Goal: Information Seeking & Learning: Learn about a topic

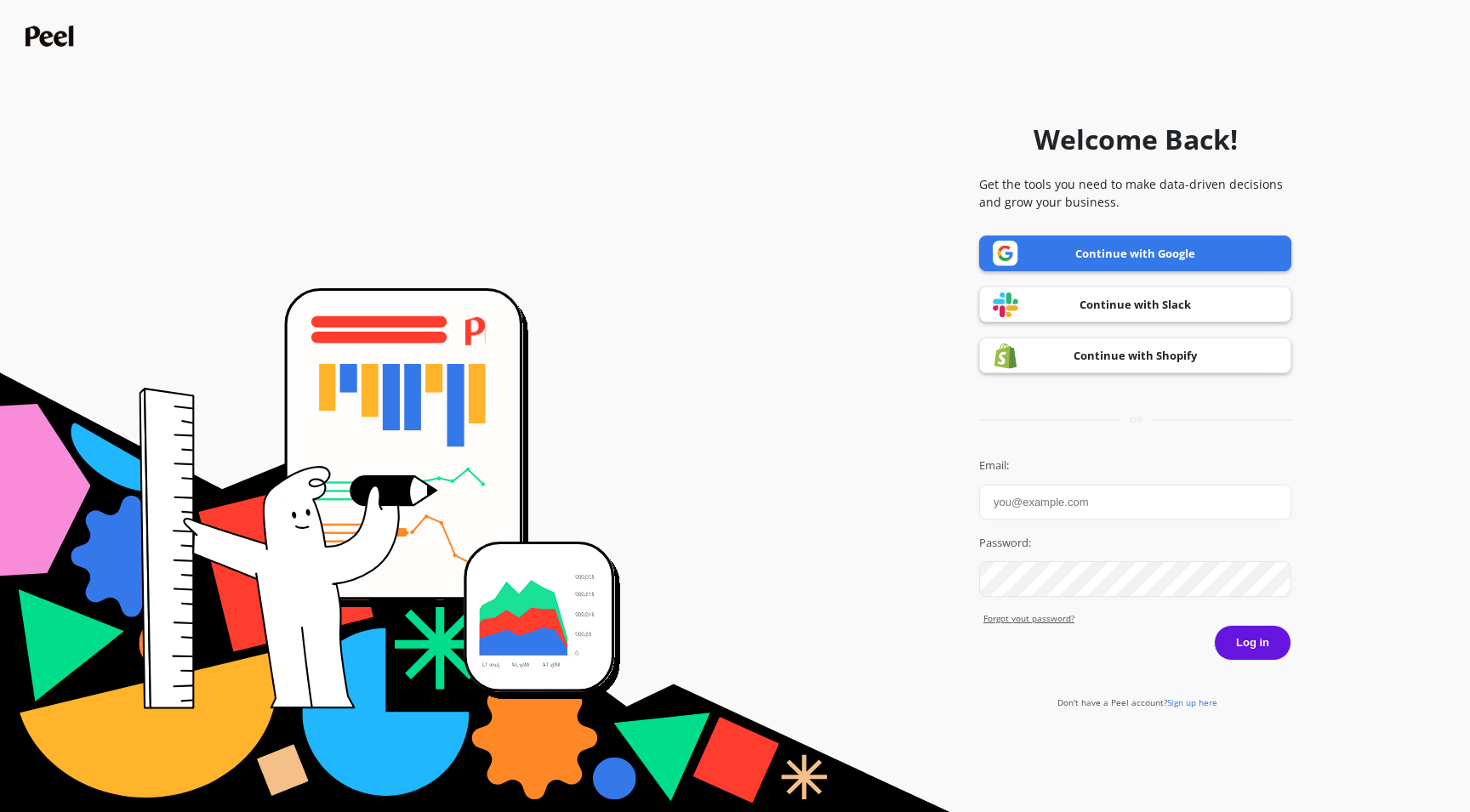
type input "[EMAIL_ADDRESS][DOMAIN_NAME]"
click at [1064, 261] on link "Continue with Google" at bounding box center [1135, 253] width 312 height 36
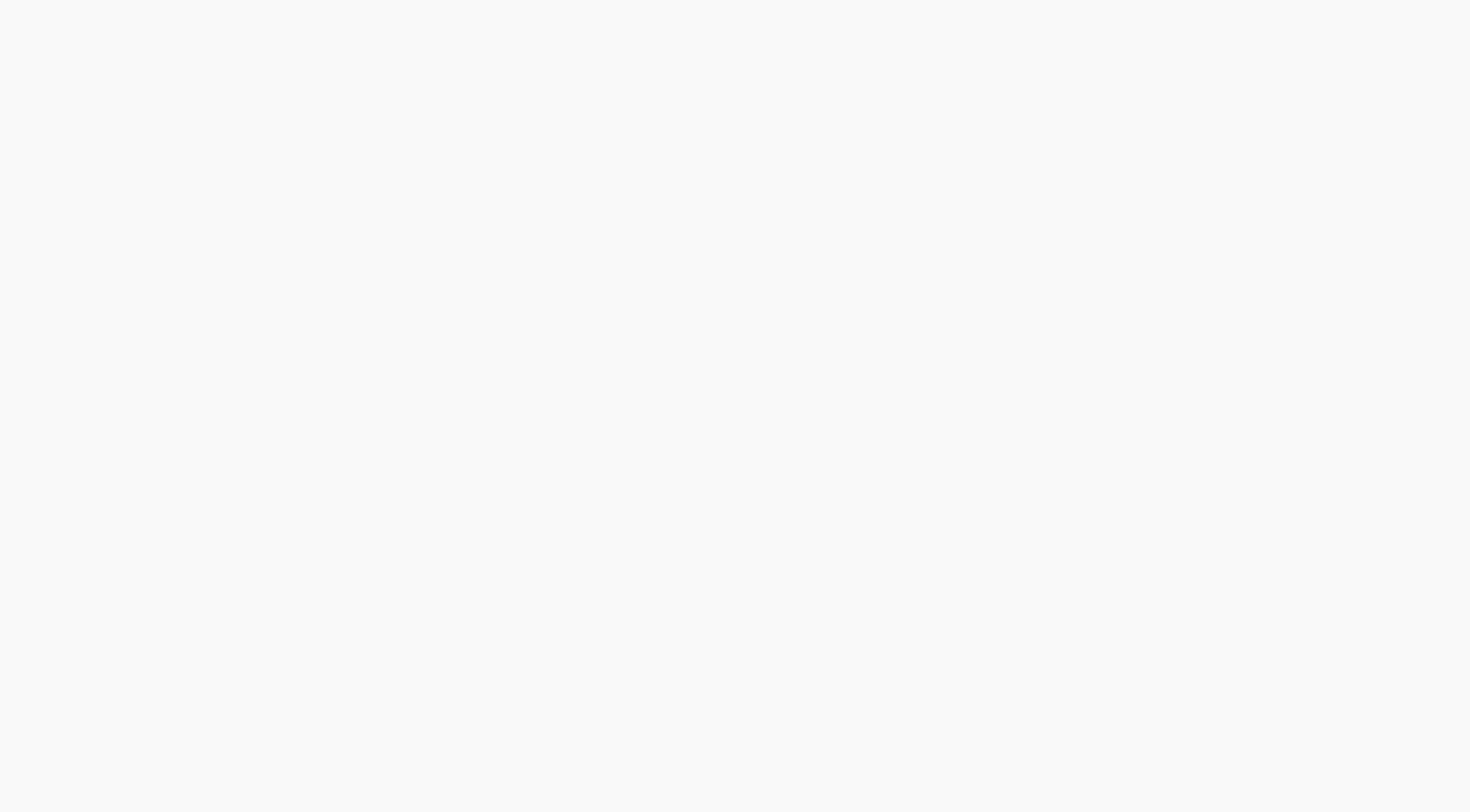
click at [1252, 0] on html at bounding box center [735, 0] width 1470 height 0
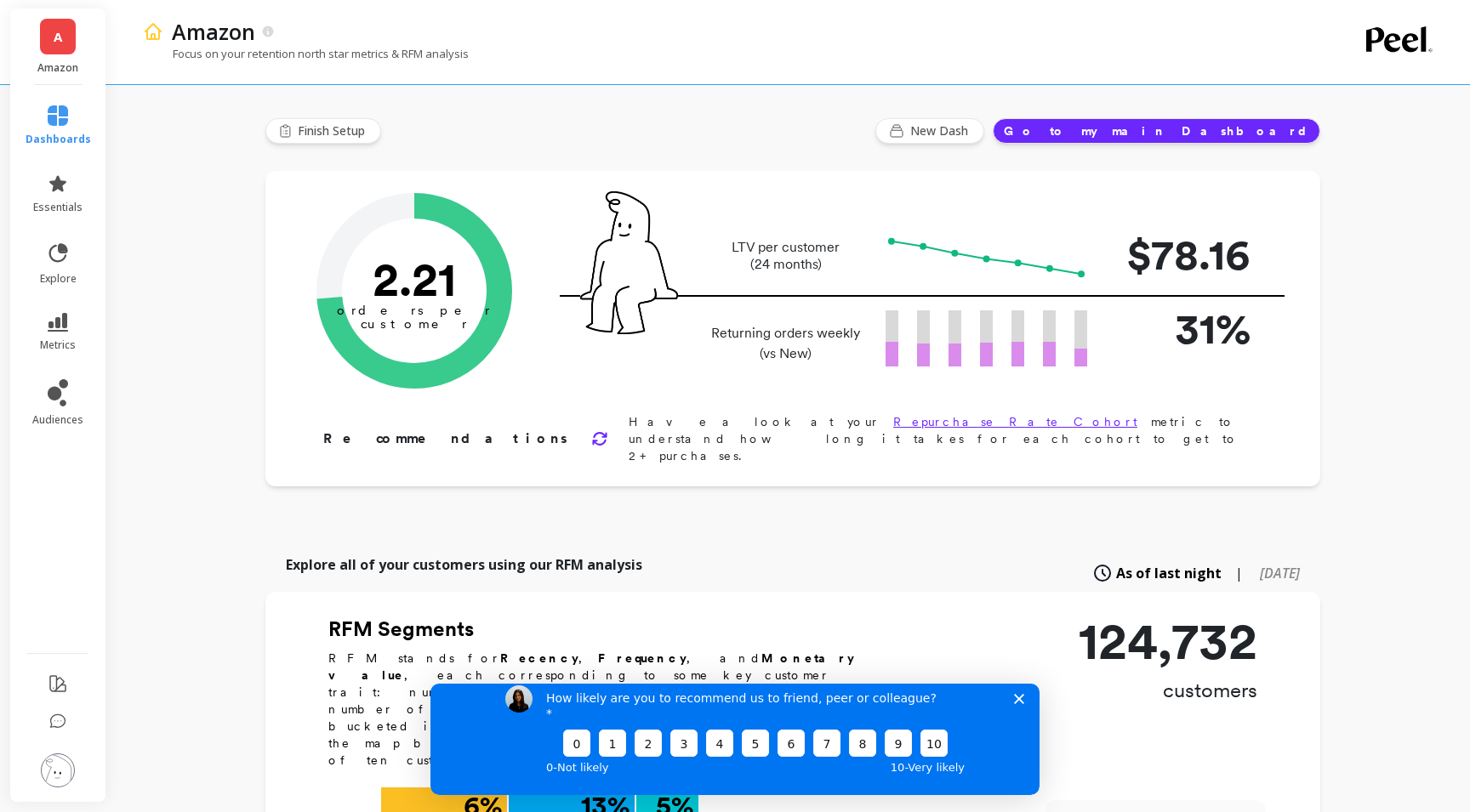
click at [1212, 131] on button "Go to my main Dashboard" at bounding box center [1156, 131] width 327 height 25
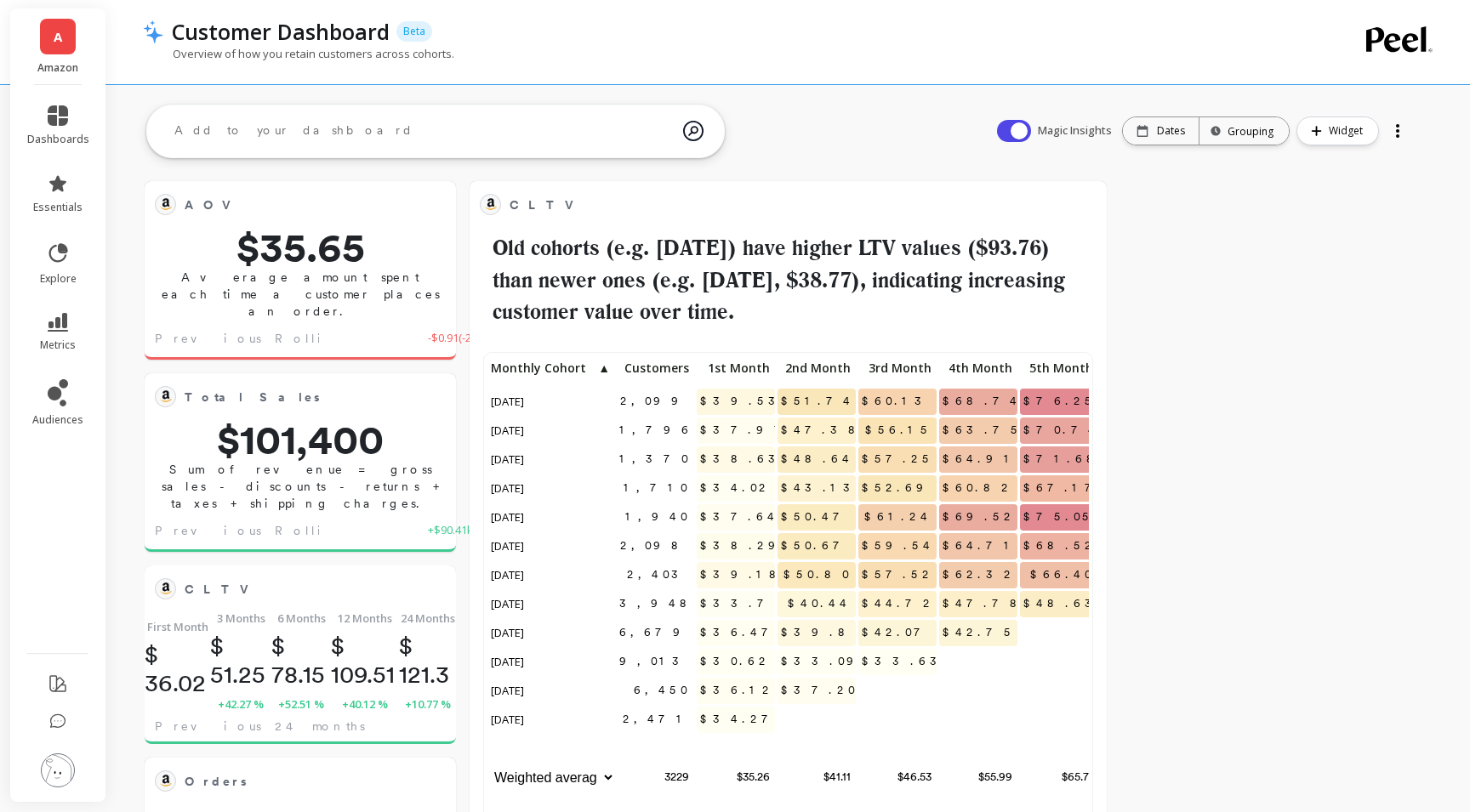
click at [379, 138] on textarea at bounding box center [421, 131] width 522 height 46
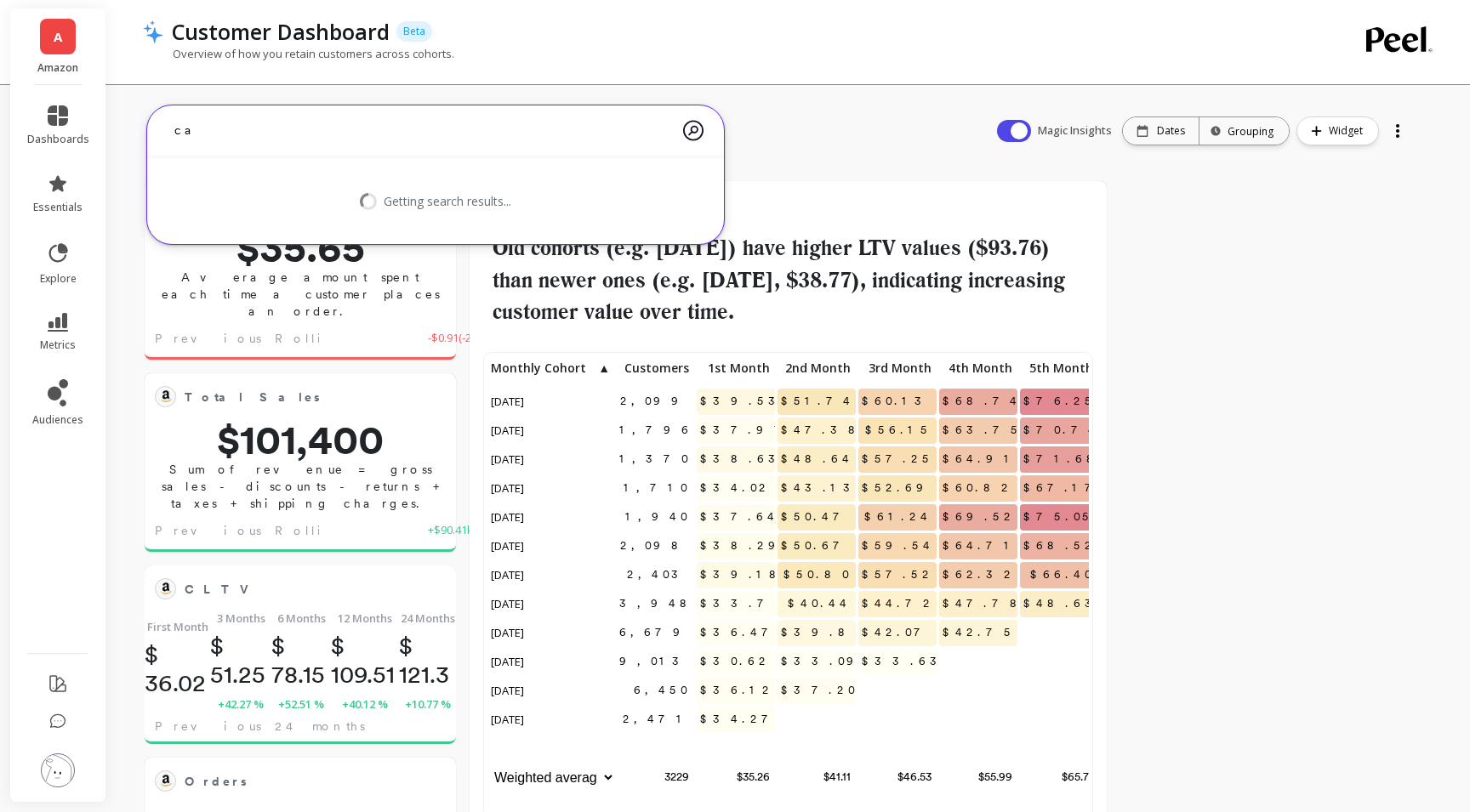
type textarea "c"
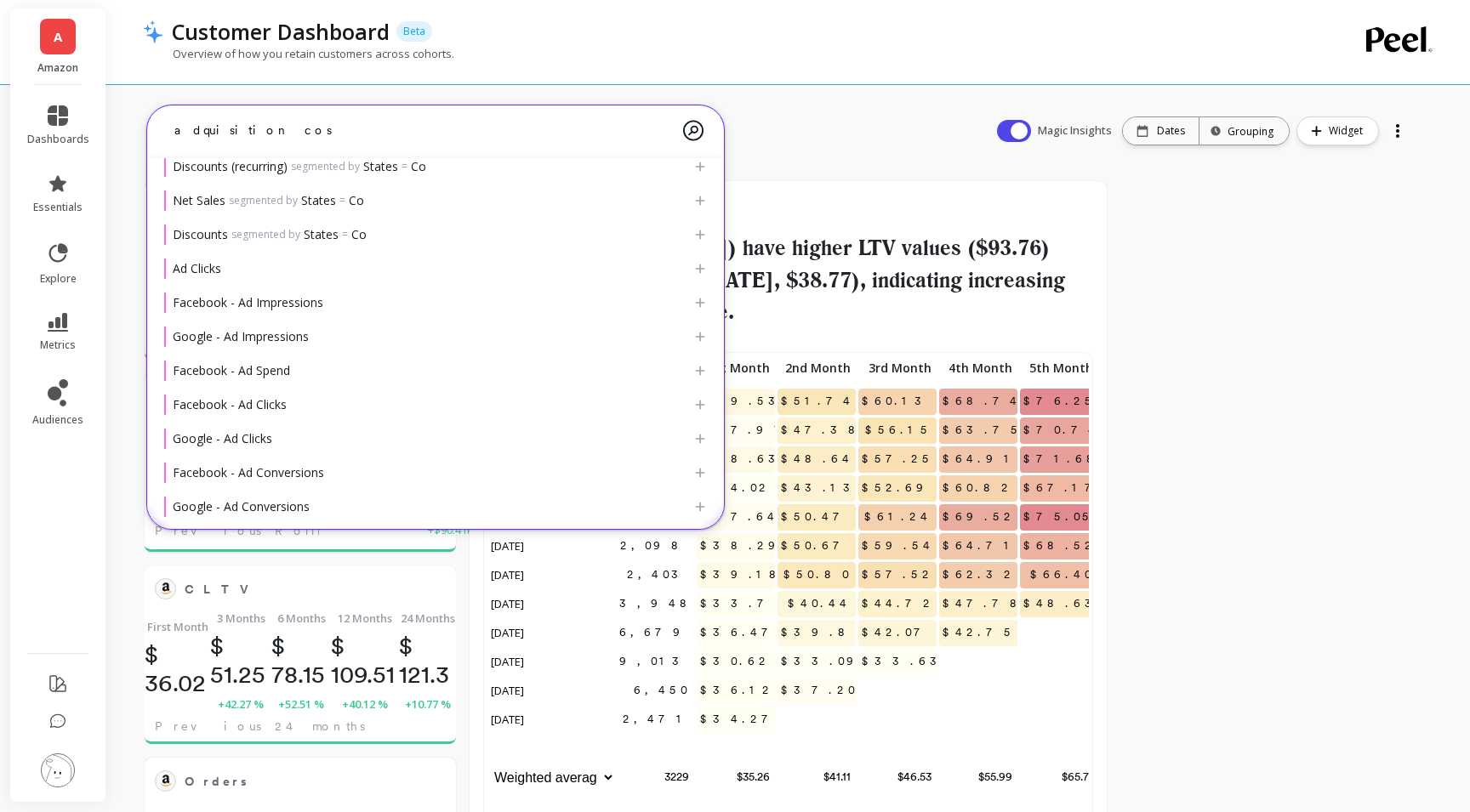
scroll to position [512, 0]
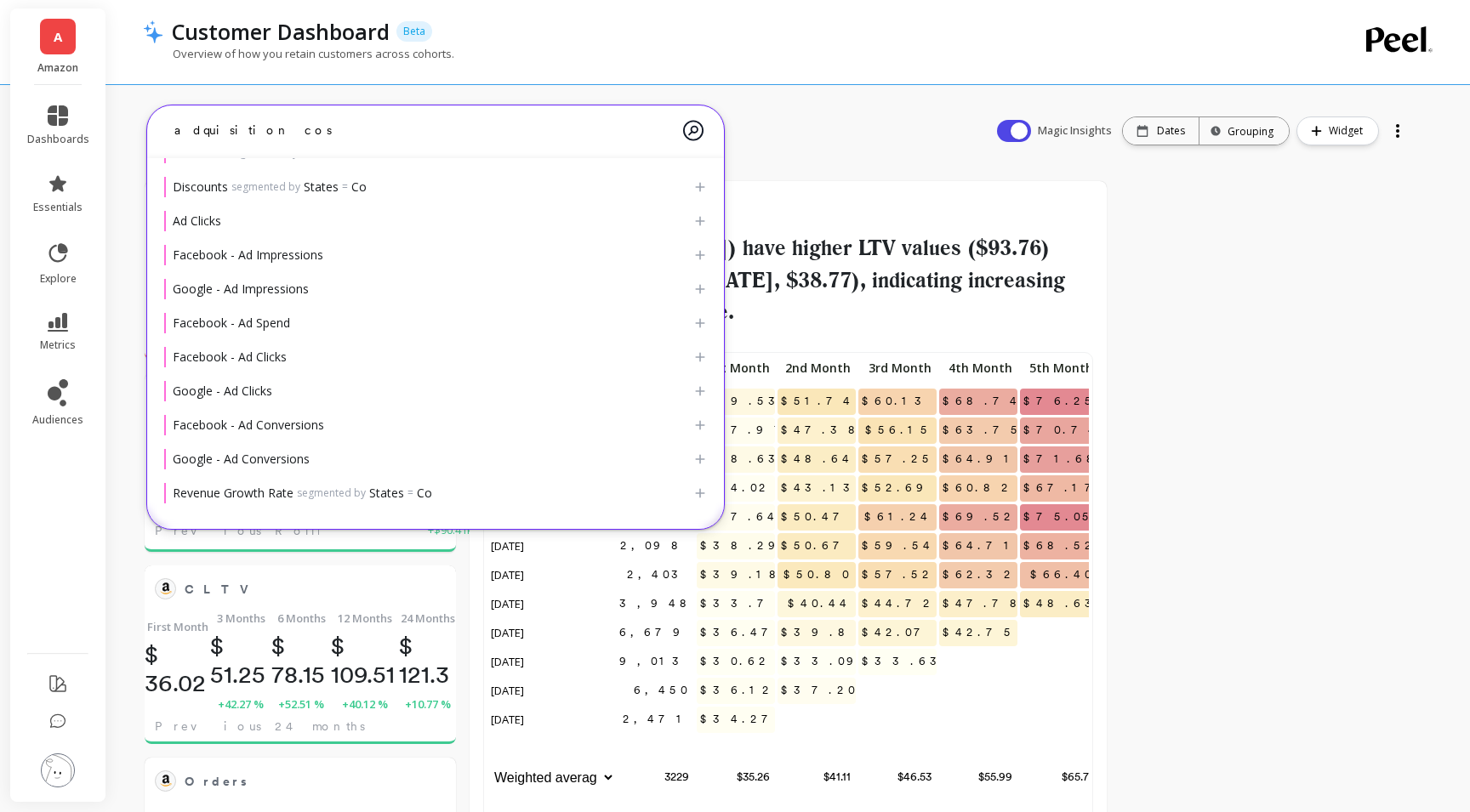
drag, startPoint x: 262, startPoint y: 135, endPoint x: 160, endPoint y: 126, distance: 102.4
click at [160, 126] on textarea "adquisition cos" at bounding box center [421, 131] width 522 height 45
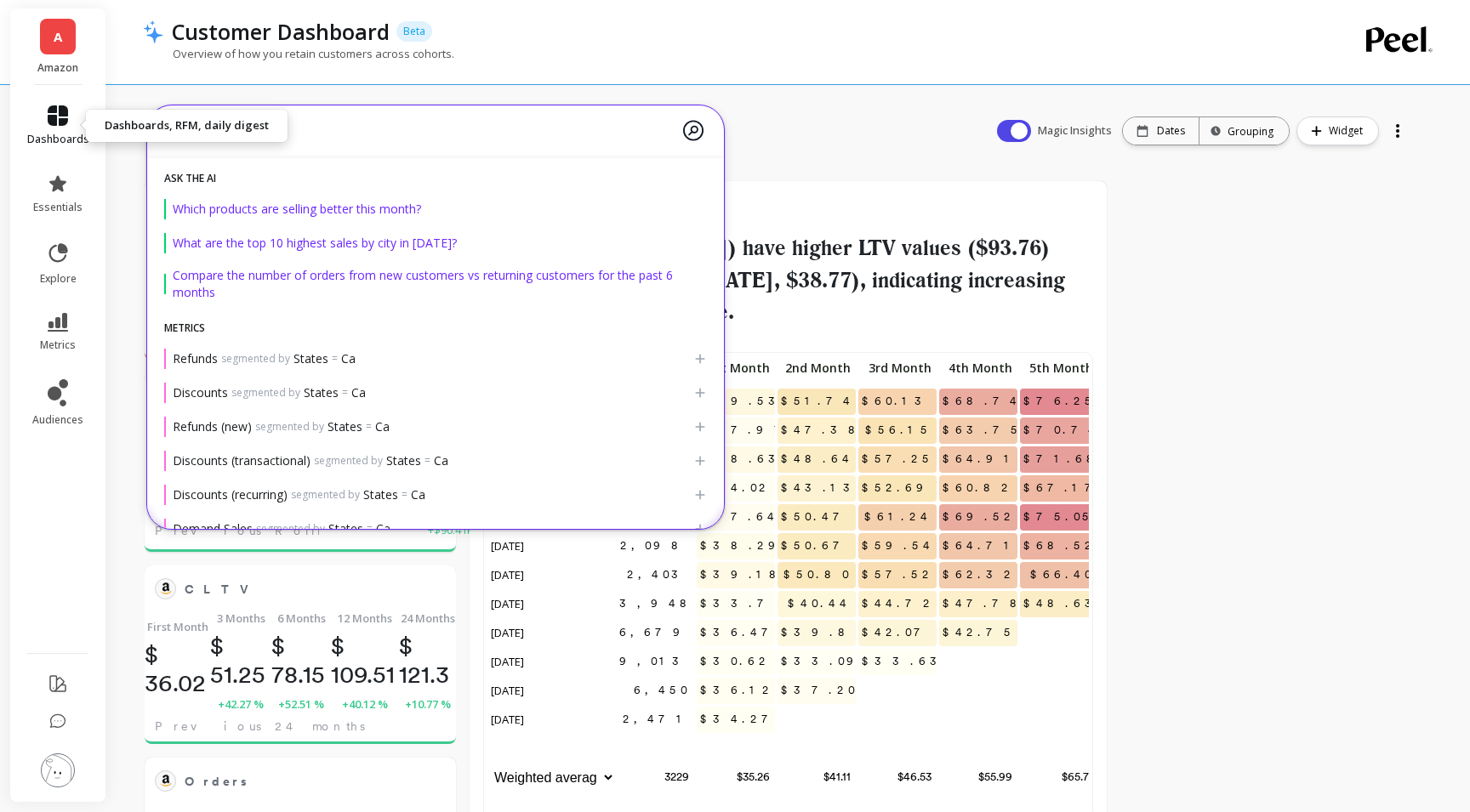
type textarea "CAC"
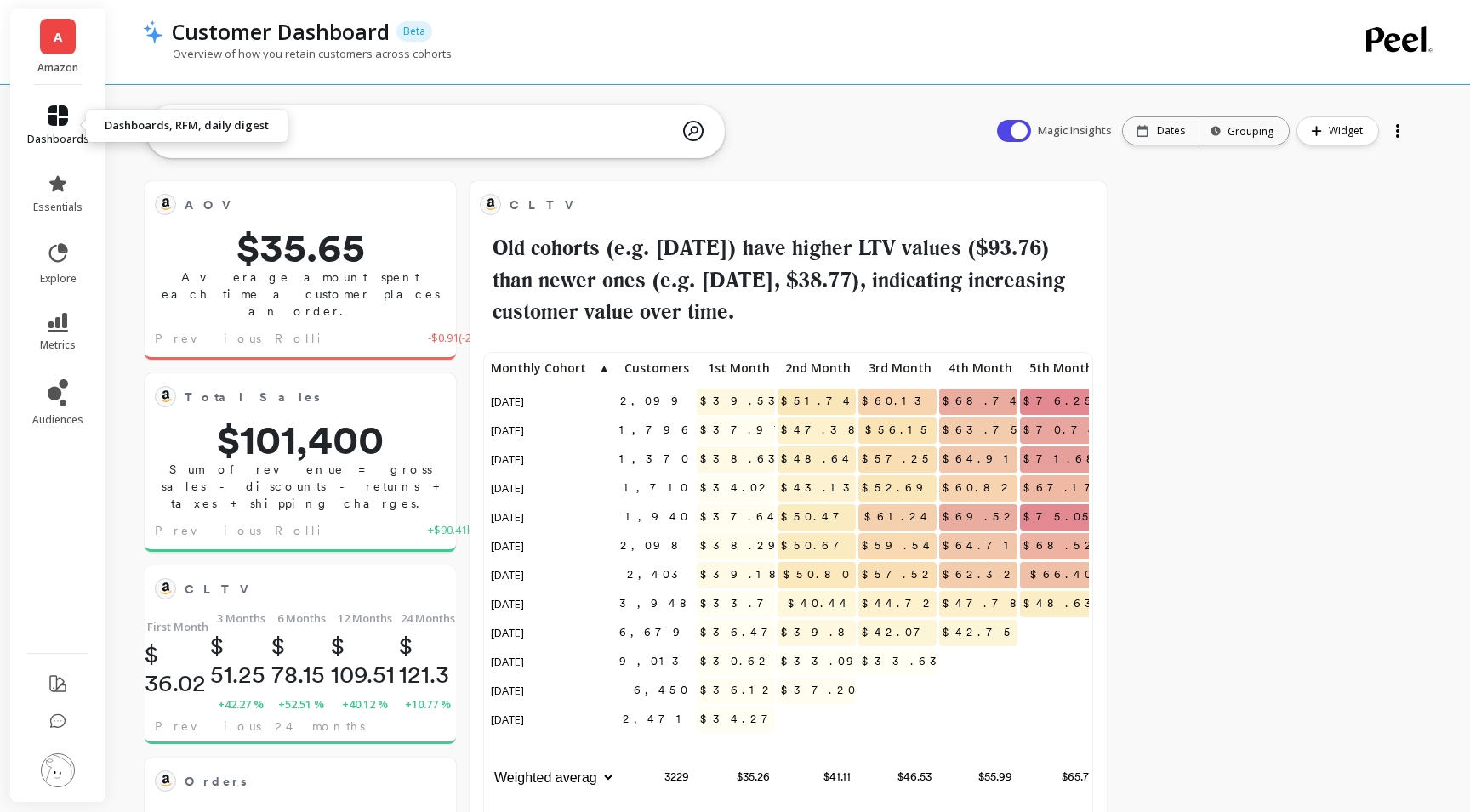
click at [50, 121] on icon at bounding box center [58, 115] width 21 height 21
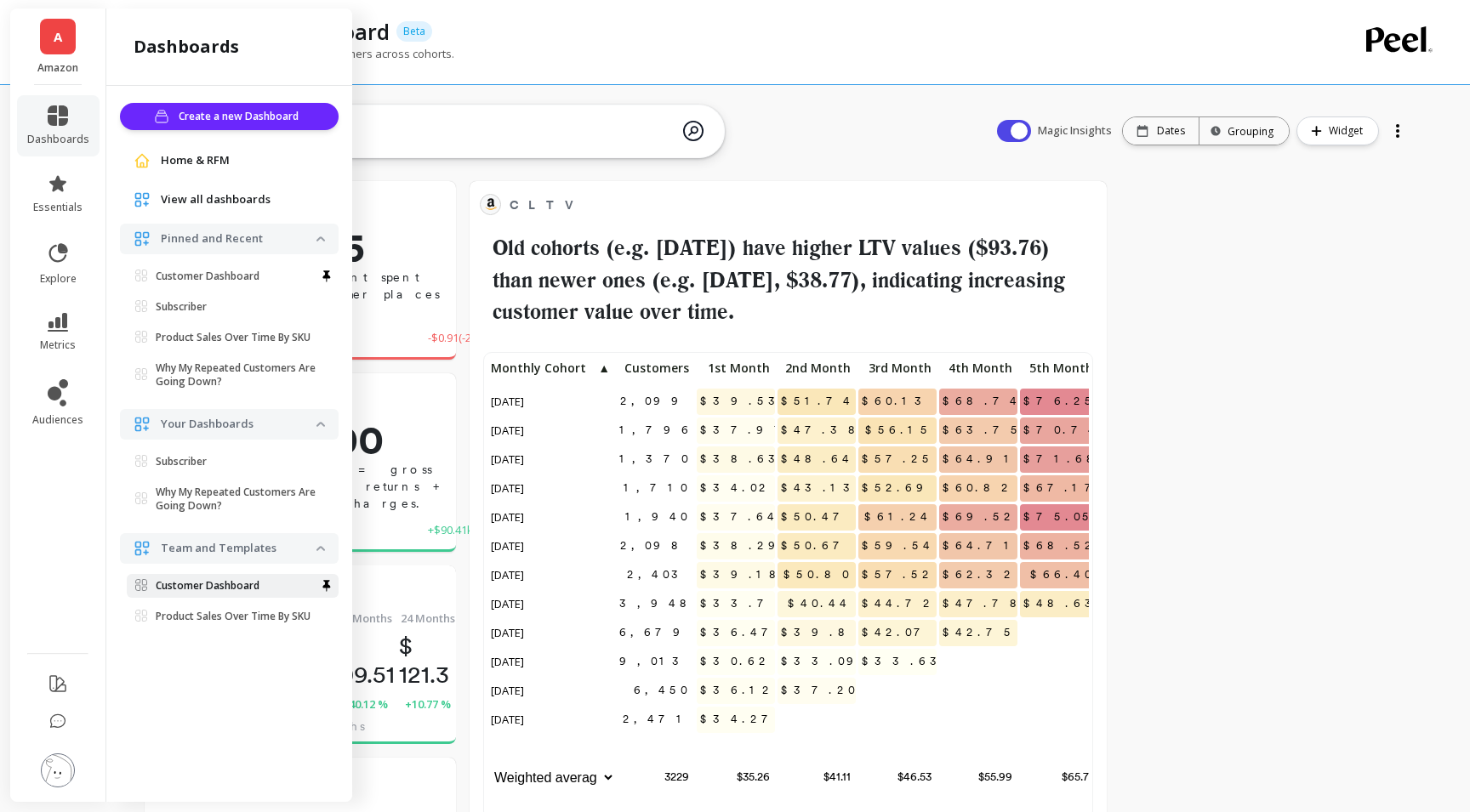
click at [187, 587] on p "Customer Dashboard" at bounding box center [207, 586] width 104 height 14
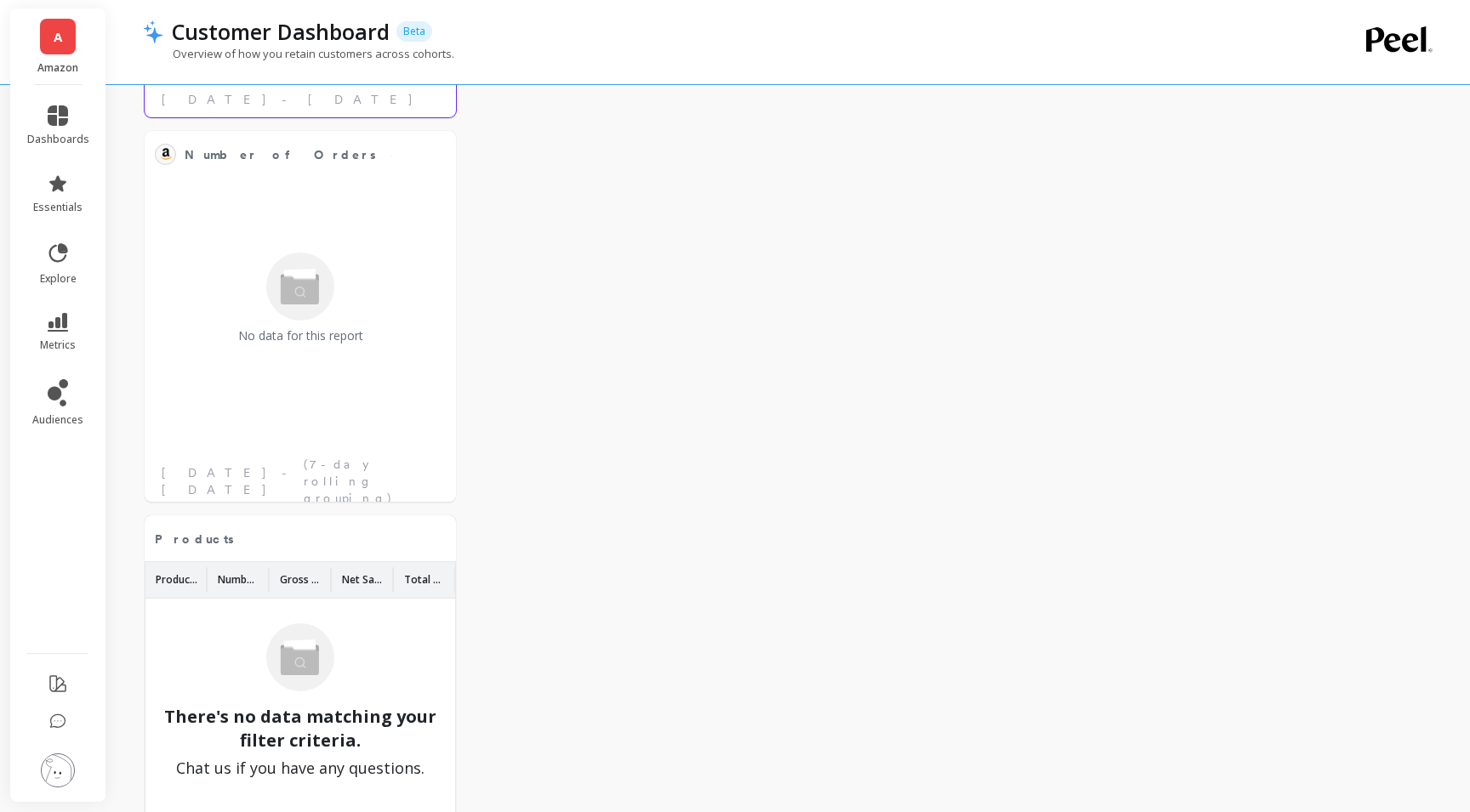
scroll to position [5653, 0]
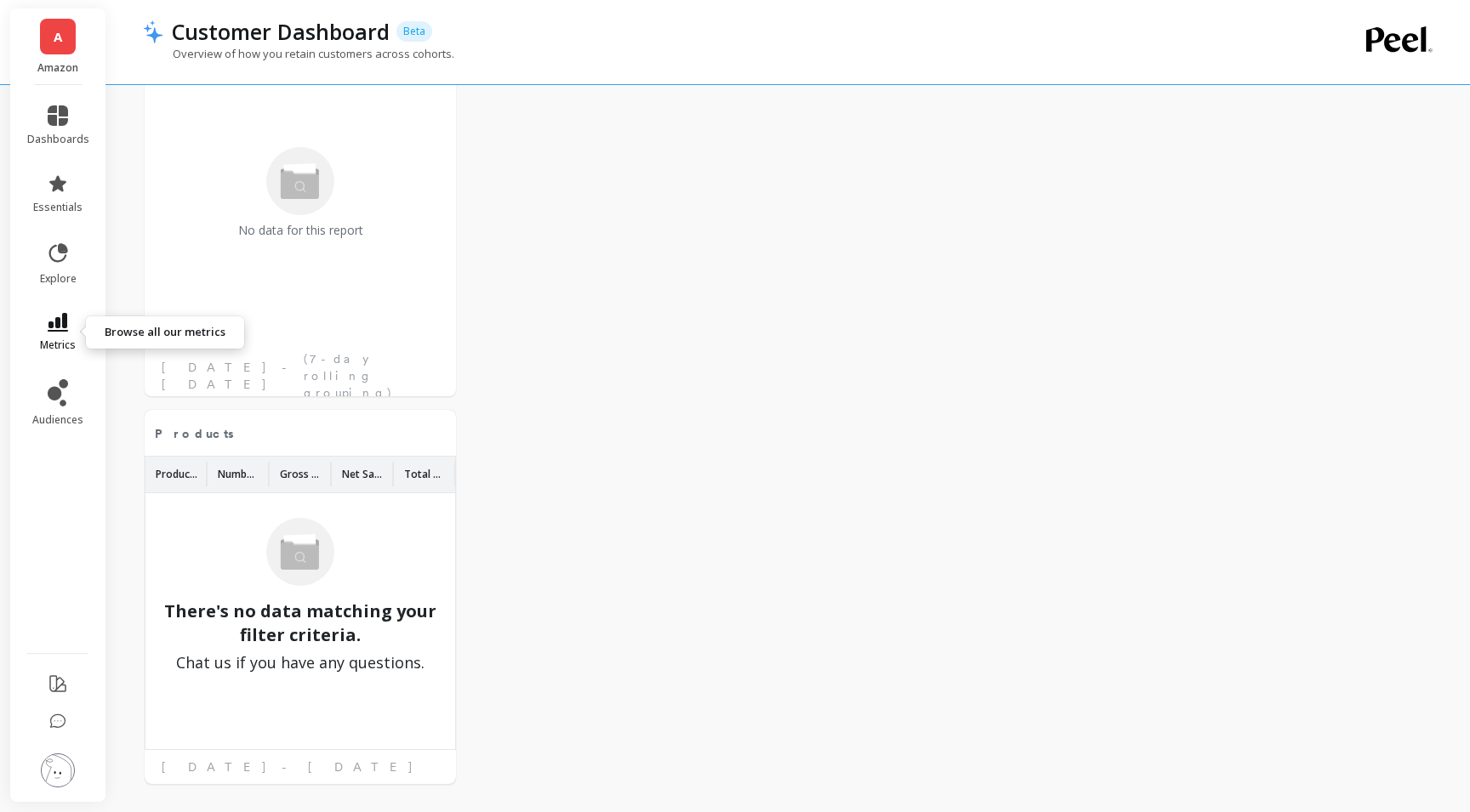
click at [61, 318] on icon at bounding box center [58, 321] width 21 height 19
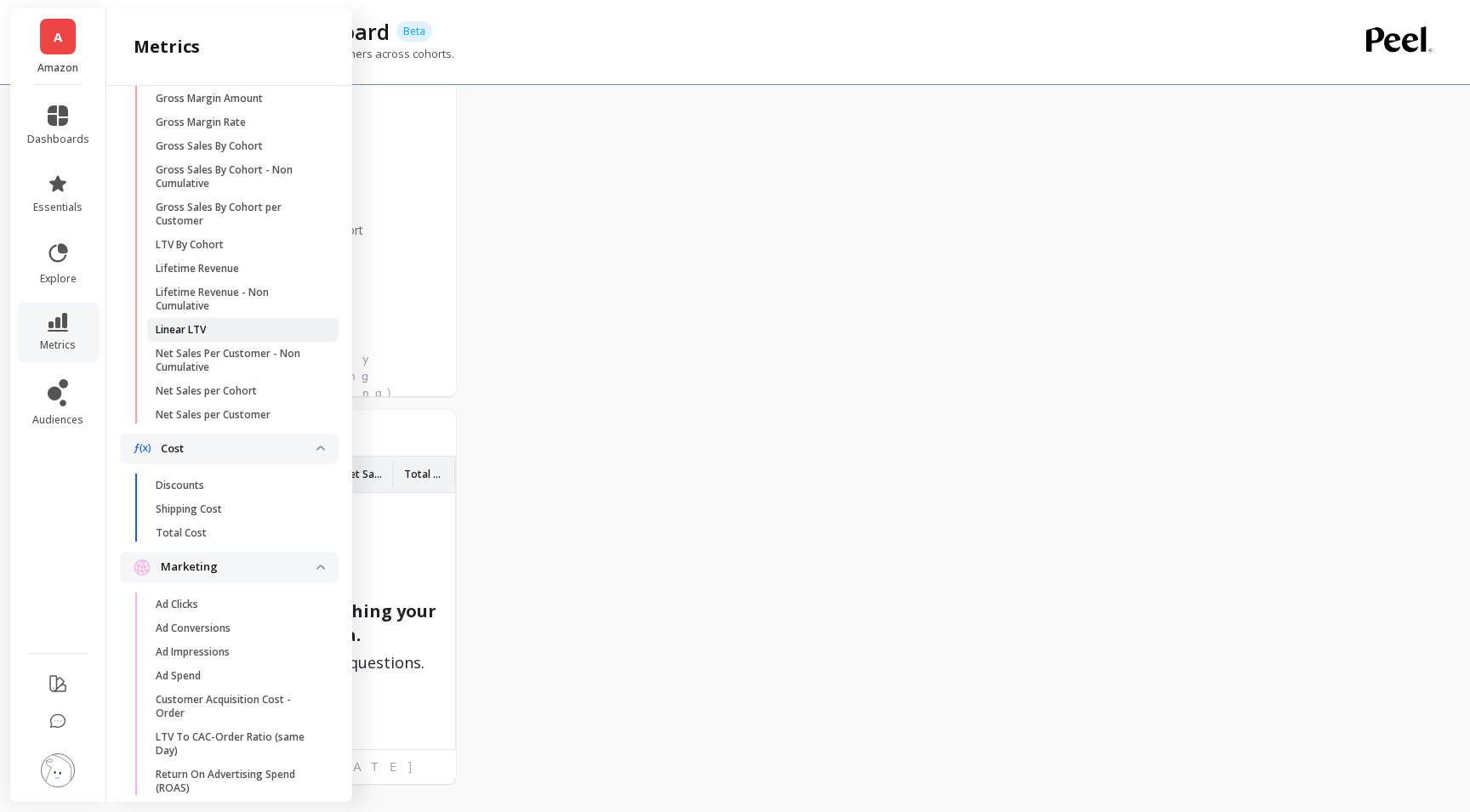
scroll to position [564, 0]
click at [201, 525] on p "Total Cost" at bounding box center [181, 528] width 51 height 14
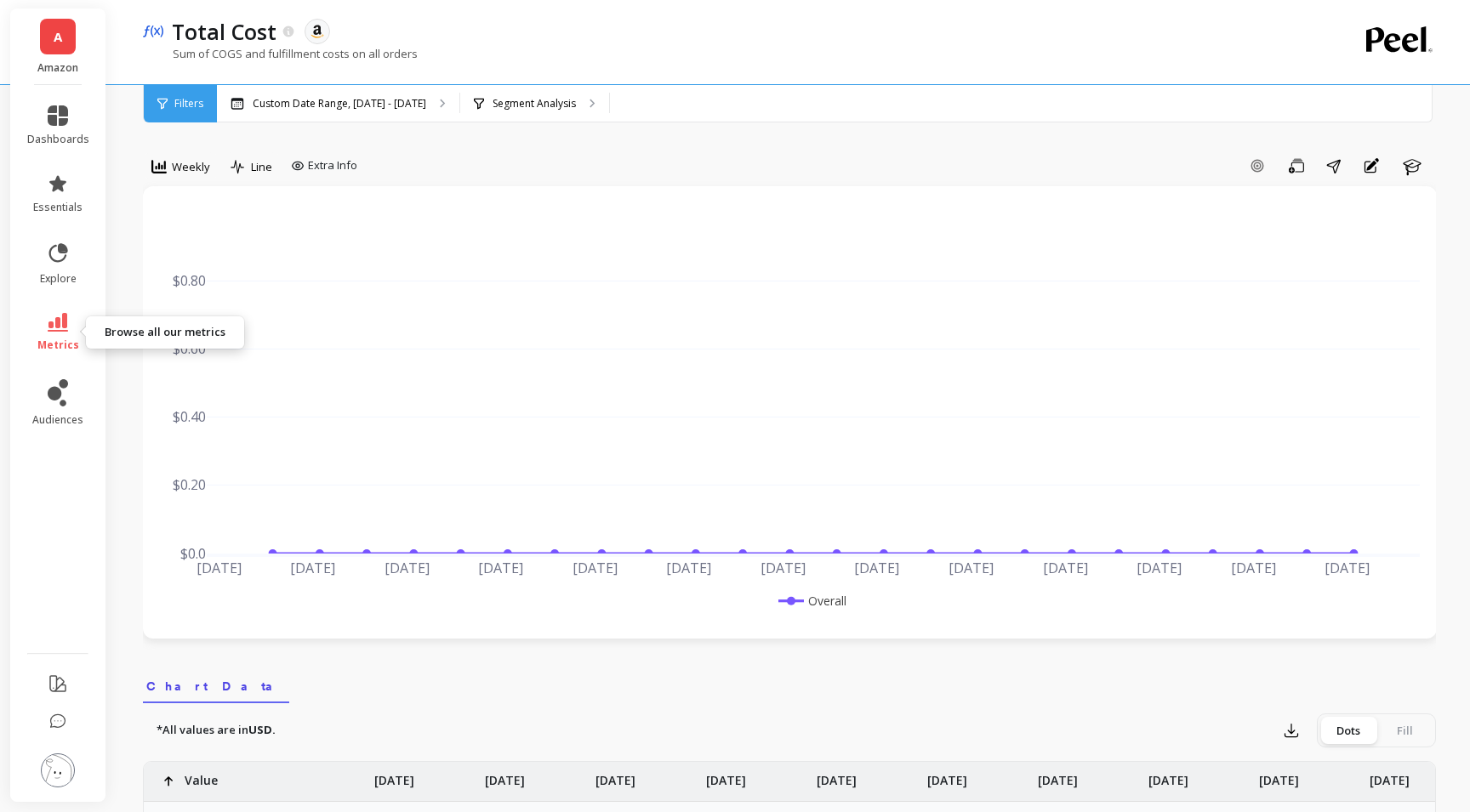
click at [64, 321] on icon at bounding box center [58, 321] width 21 height 19
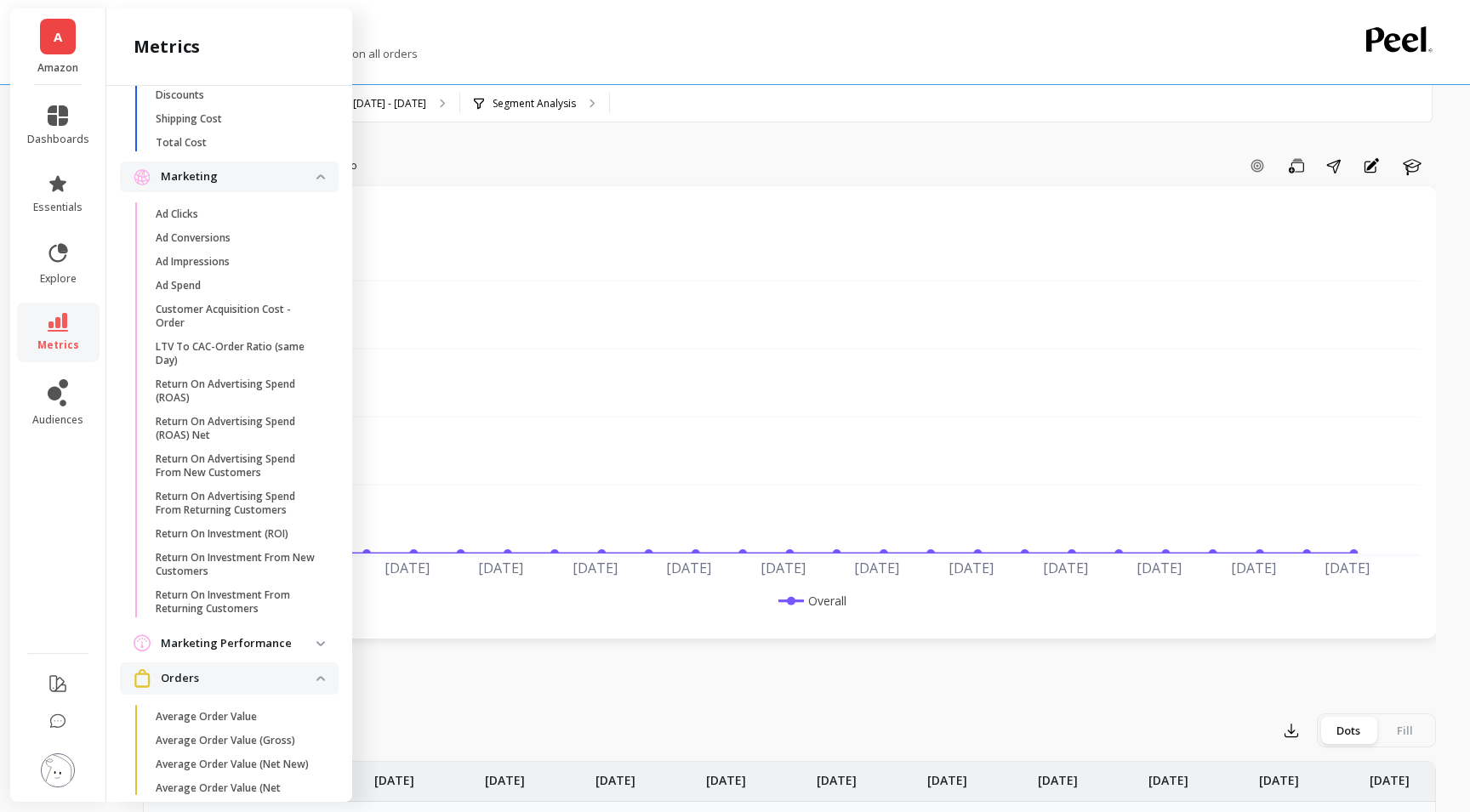
scroll to position [947, 0]
click at [188, 321] on p "Customer Acquisition Cost - Order" at bounding box center [237, 319] width 162 height 27
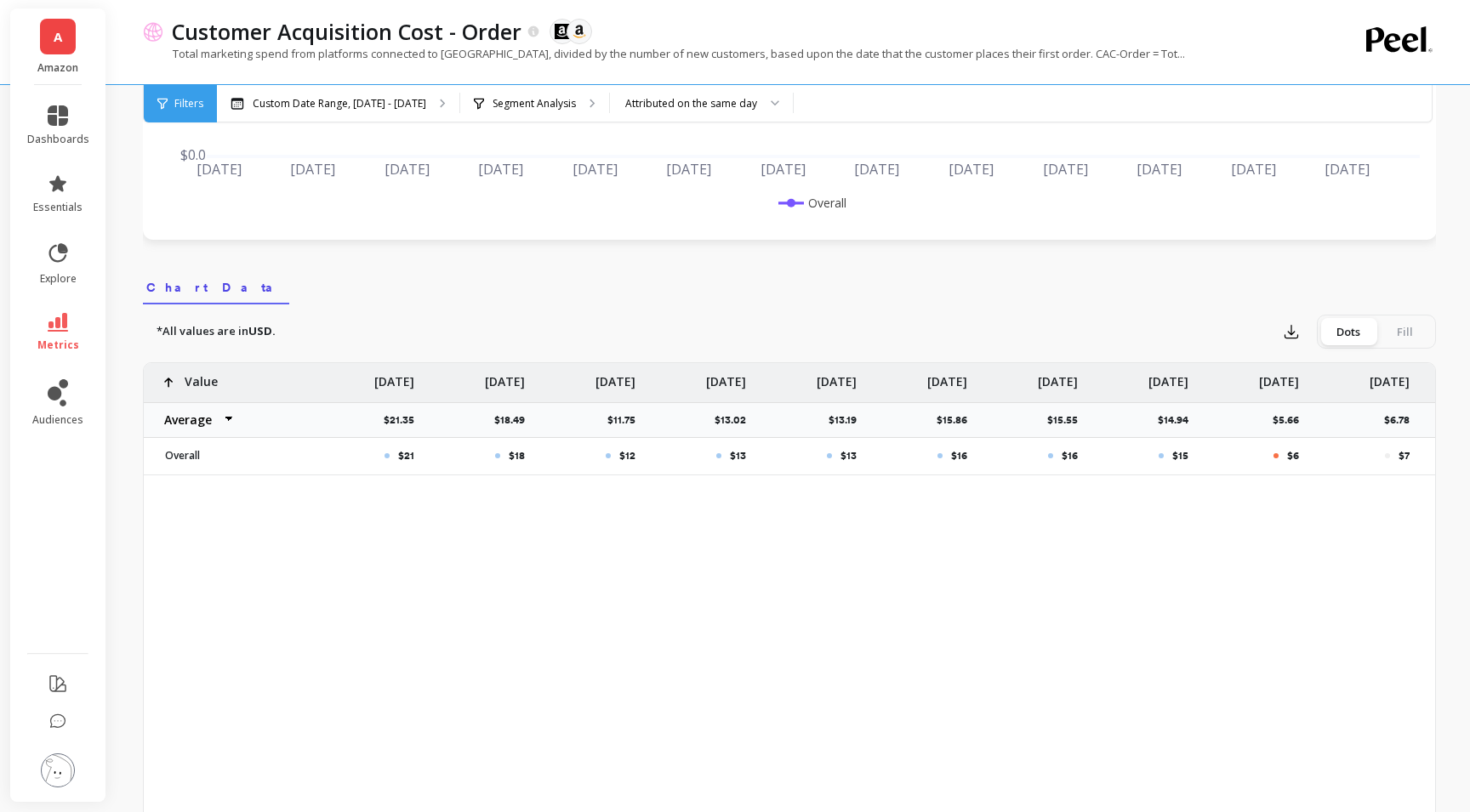
scroll to position [407, 0]
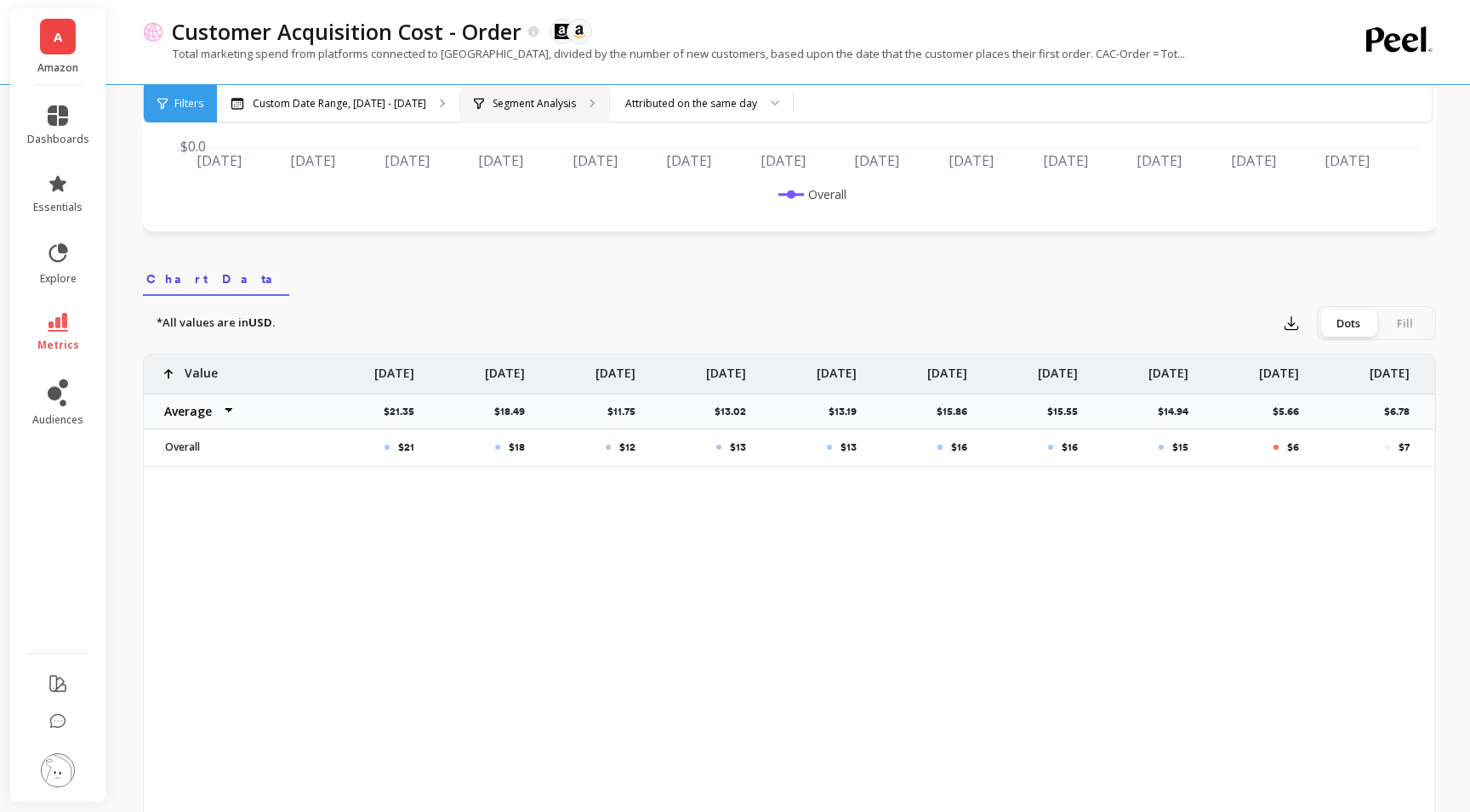
click at [570, 99] on div "Segment Analysis" at bounding box center [535, 104] width 149 height 37
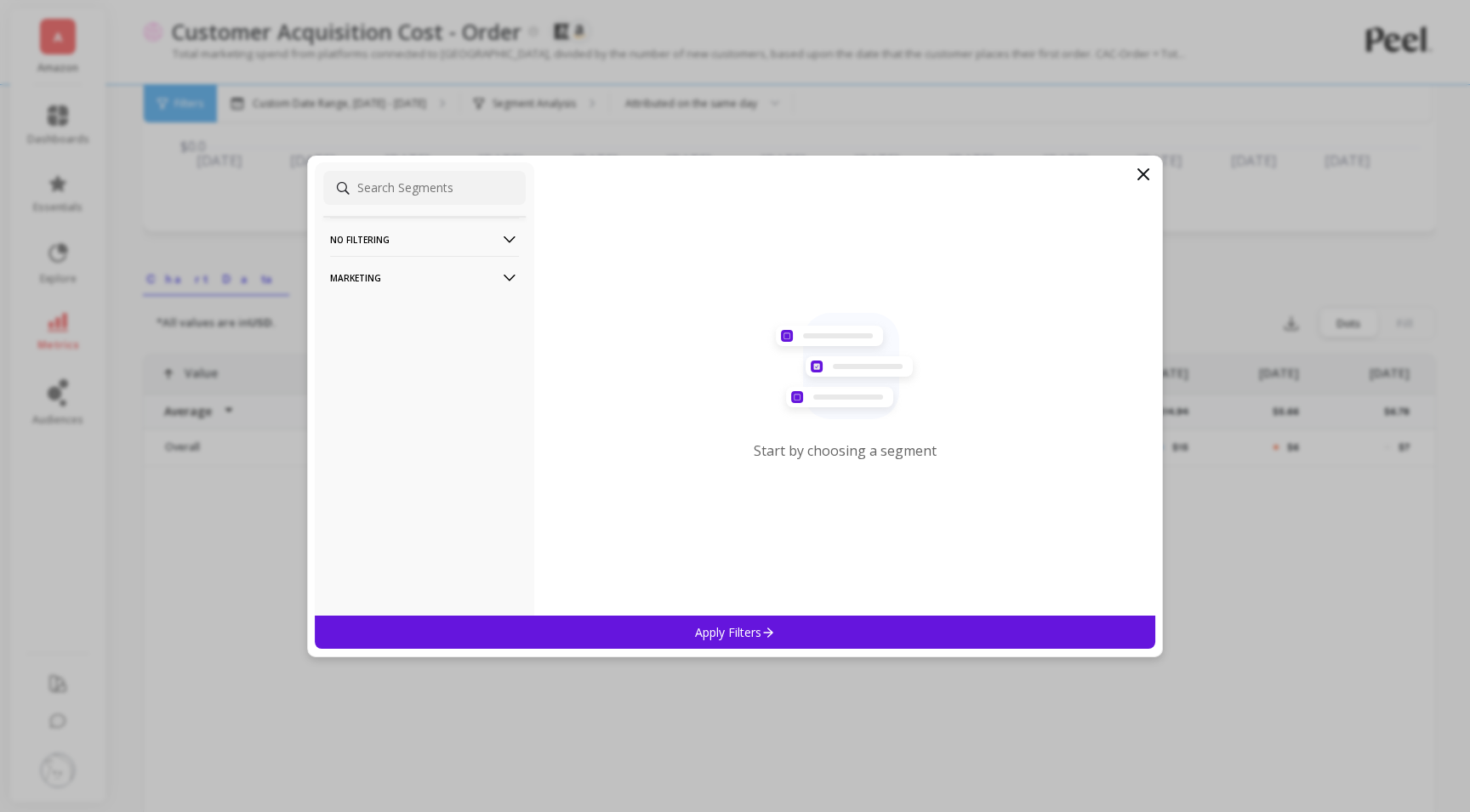
click at [1147, 171] on icon at bounding box center [1143, 174] width 21 height 21
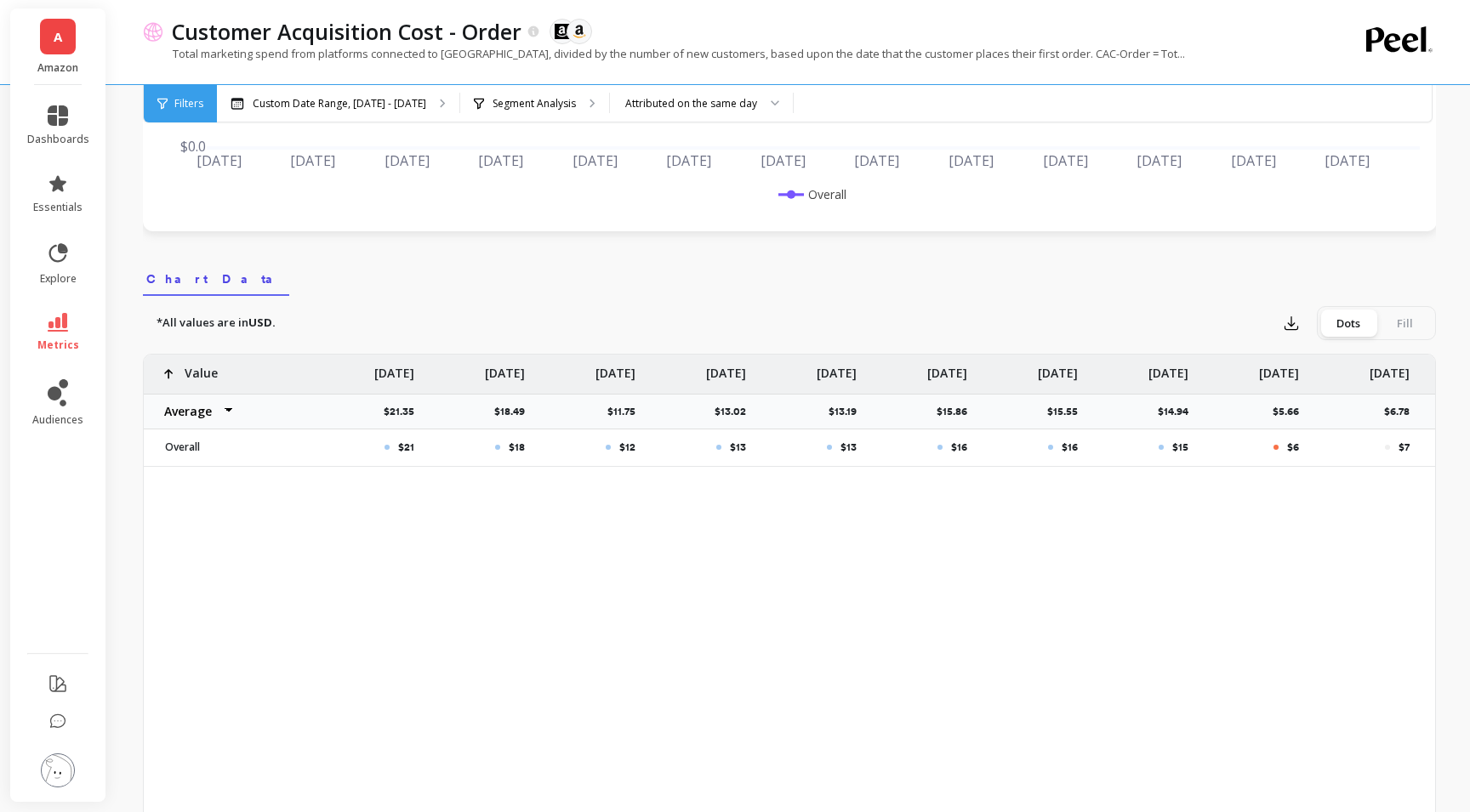
click at [224, 409] on select "Average Sum Max Min" at bounding box center [195, 411] width 102 height 34
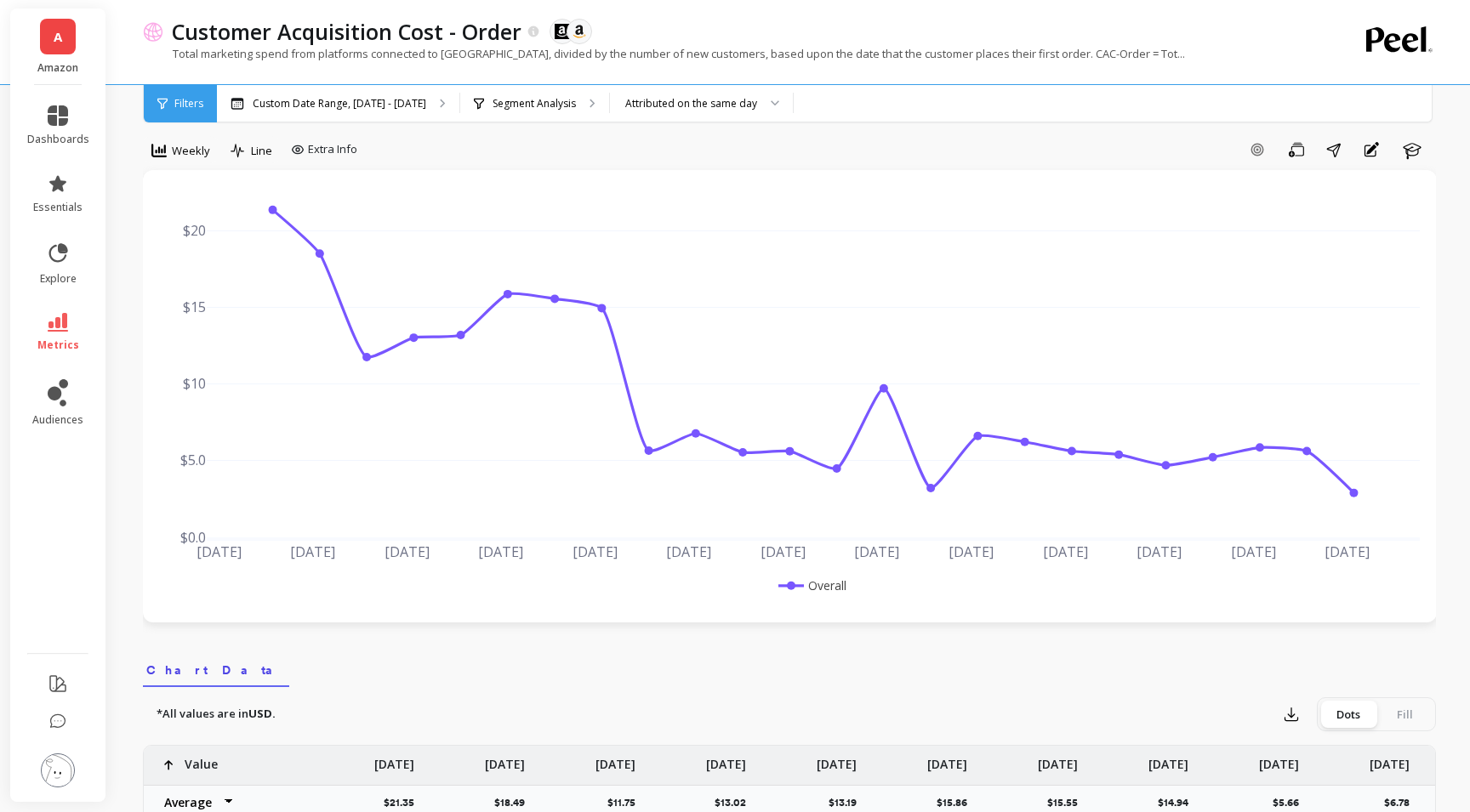
scroll to position [0, 0]
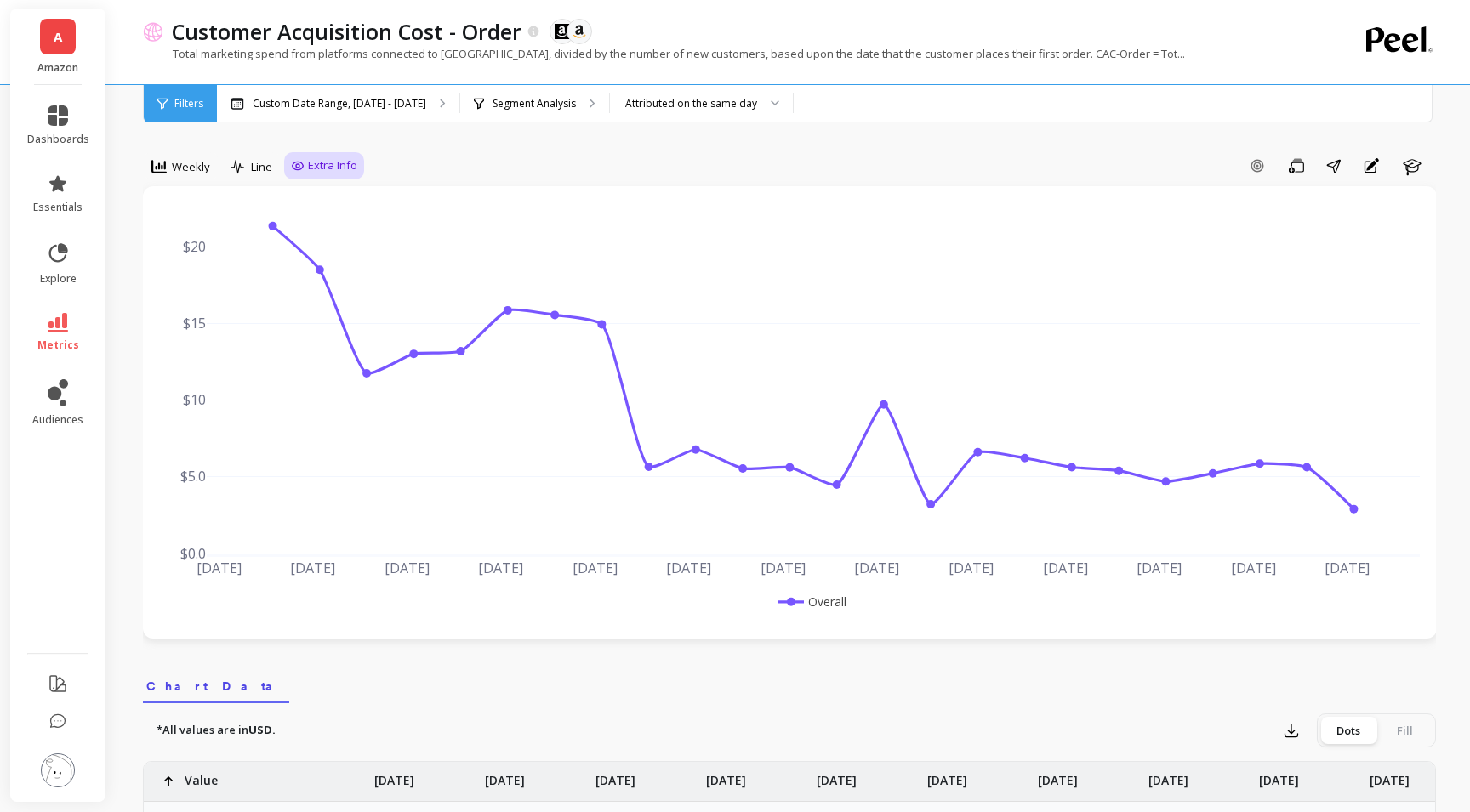
click at [321, 167] on span "Extra Info" at bounding box center [332, 165] width 49 height 17
click at [306, 265] on input "Values" at bounding box center [327, 265] width 60 height 17
checkbox input "true"
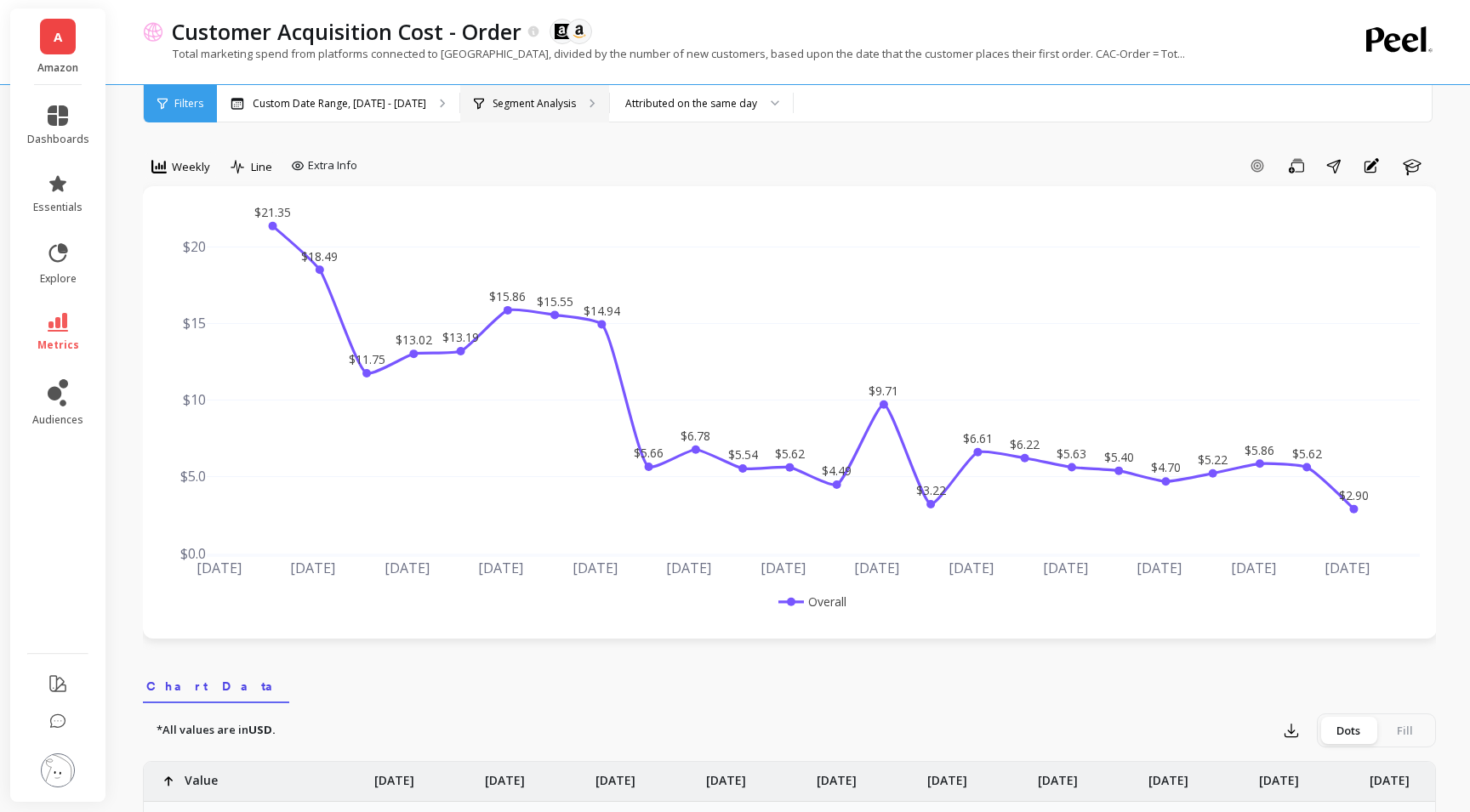
click at [590, 107] on icon at bounding box center [591, 104] width 3 height 8
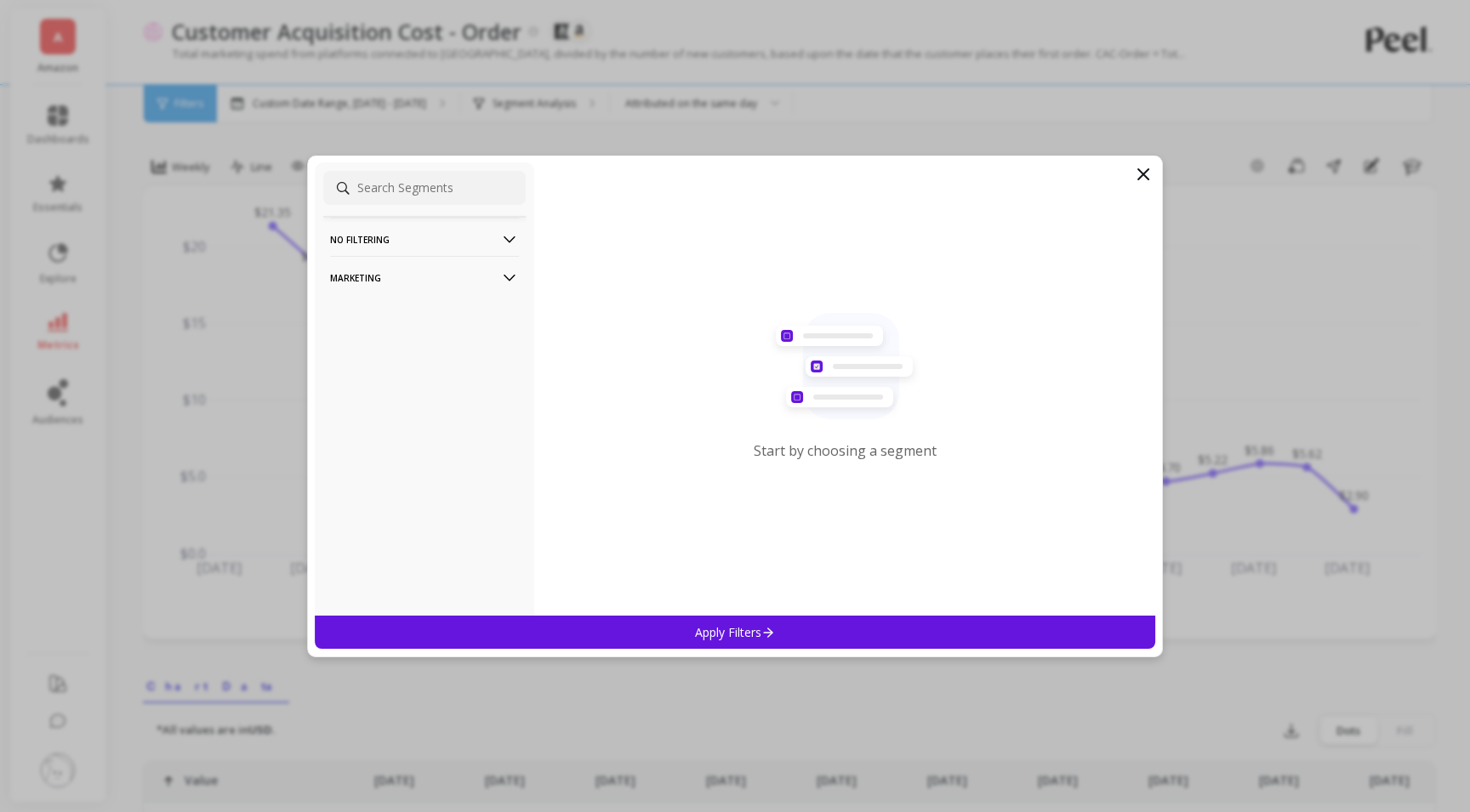
click at [507, 272] on icon at bounding box center [509, 278] width 19 height 19
click at [508, 235] on filtering-icon at bounding box center [509, 239] width 19 height 19
